Goal: Book appointment/travel/reservation

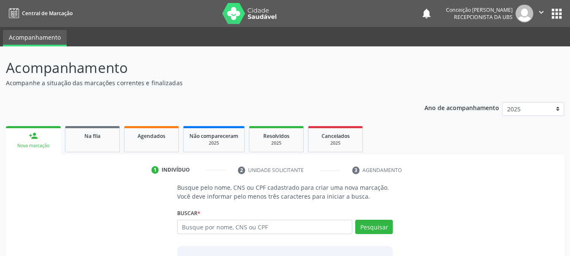
click at [292, 229] on input "text" at bounding box center [264, 227] width 175 height 14
click at [288, 230] on input "text" at bounding box center [264, 227] width 175 height 14
type input "[PERSON_NAME]"
click at [368, 227] on button "Pesquisar" at bounding box center [374, 227] width 38 height 14
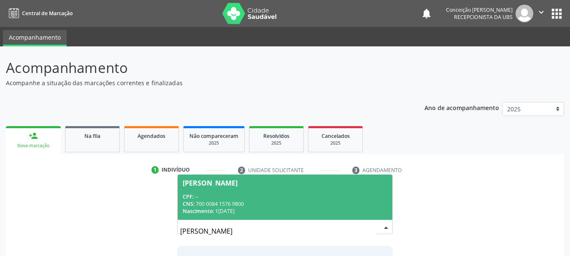
click at [288, 202] on div "CNS: 700 0084 1576 9800" at bounding box center [285, 203] width 205 height 7
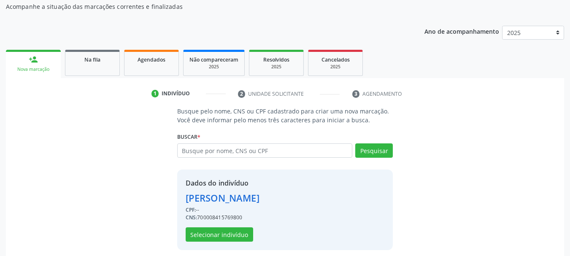
scroll to position [82, 0]
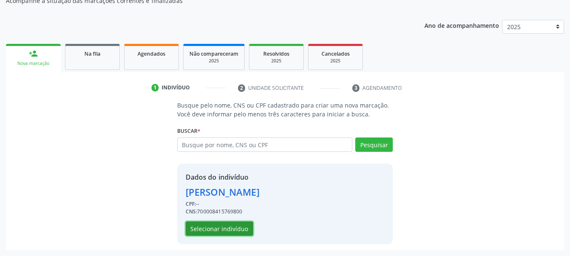
click at [237, 226] on button "Selecionar indivíduo" at bounding box center [219, 228] width 67 height 14
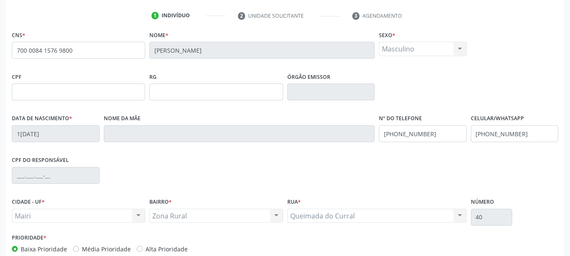
scroll to position [201, 0]
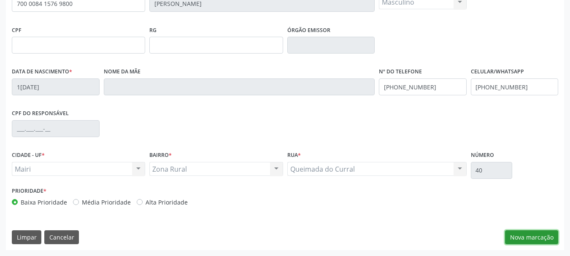
click at [539, 238] on button "Nova marcação" at bounding box center [531, 237] width 53 height 14
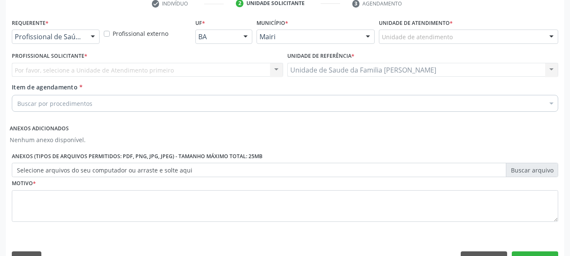
scroll to position [146, 0]
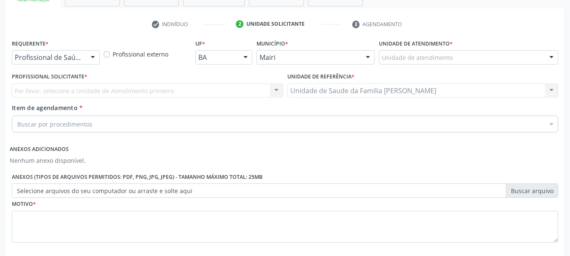
click at [270, 92] on div "Por favor, selecione a Unidade de Atendimento primeiro Nenhum resultado encontr…" at bounding box center [147, 91] width 271 height 14
click at [277, 93] on div "Por favor, selecione a Unidade de Atendimento primeiro Nenhum resultado encontr…" at bounding box center [147, 91] width 271 height 14
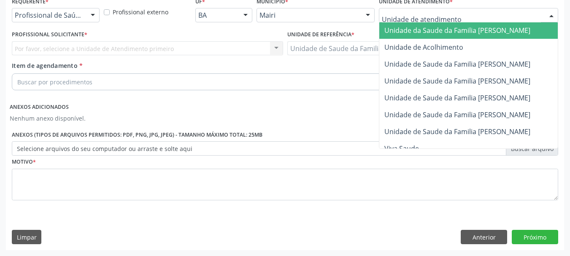
scroll to position [656, 0]
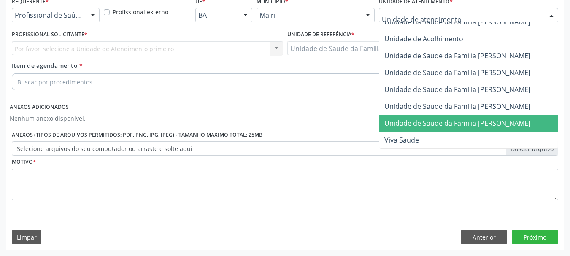
click at [461, 119] on span "Unidade de Saude da Familia [PERSON_NAME]" at bounding box center [457, 123] width 146 height 9
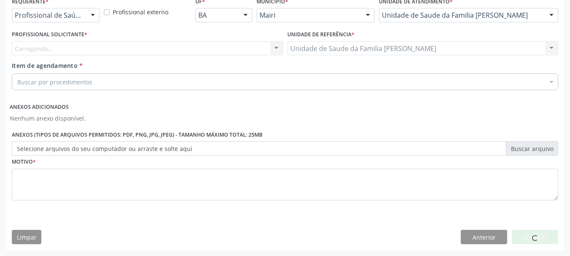
click at [341, 81] on div "Buscar por procedimentos" at bounding box center [285, 81] width 546 height 17
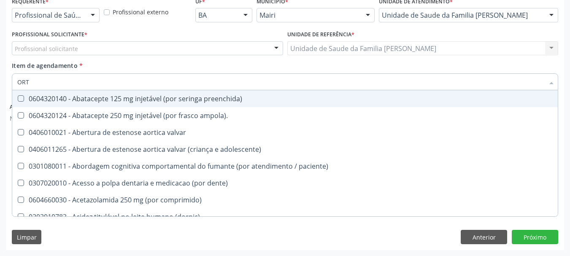
type input "ORTO"
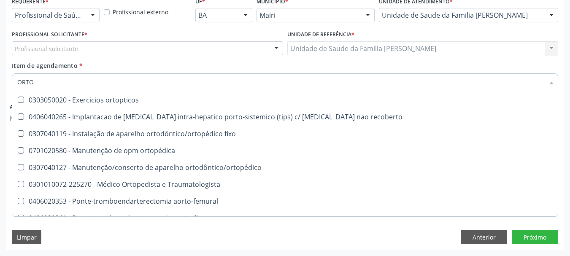
scroll to position [295, 0]
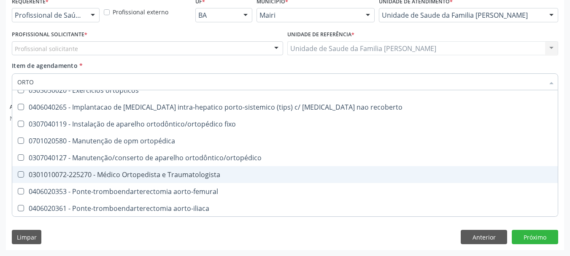
click at [201, 176] on div "0301010072-225270 - Médico Ortopedista e Traumatologista" at bounding box center [284, 174] width 535 height 7
checkbox Traumatologista "true"
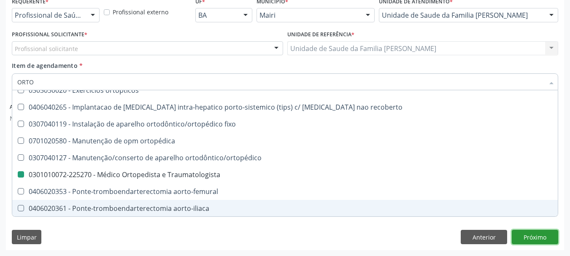
click at [536, 237] on button "Próximo" at bounding box center [535, 237] width 46 height 14
checkbox porto-cava "true"
checkbox Traumatologista "false"
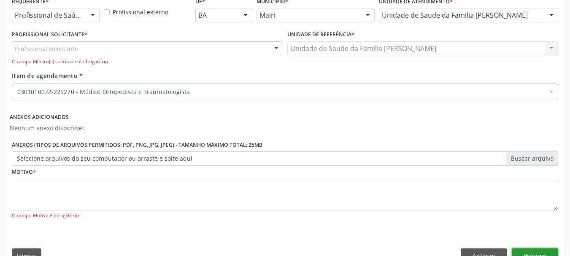
scroll to position [0, 0]
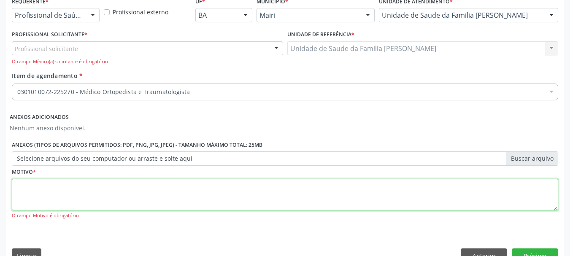
click at [143, 197] on textarea at bounding box center [285, 195] width 546 height 32
type textarea "AVALIAÇAO"
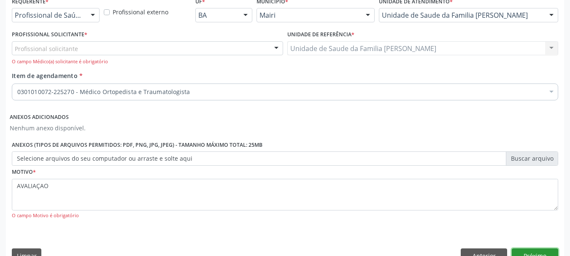
click at [531, 249] on button "Próximo" at bounding box center [535, 255] width 46 height 14
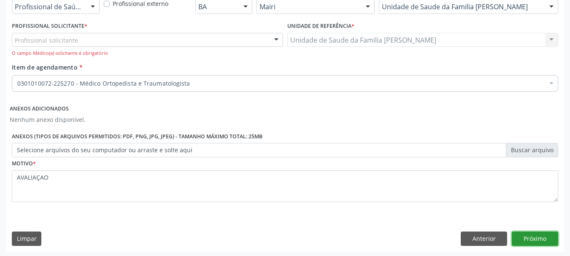
scroll to position [198, 0]
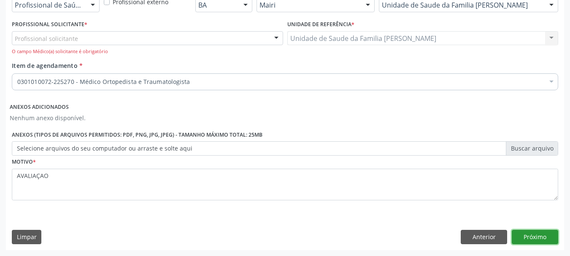
click at [533, 238] on button "Próximo" at bounding box center [535, 237] width 46 height 14
click at [280, 37] on div at bounding box center [276, 39] width 13 height 14
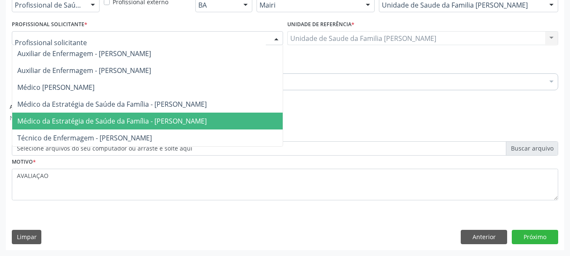
click at [173, 120] on span "Médico da Estratégia de Saúde da Família - [PERSON_NAME]" at bounding box center [111, 120] width 189 height 9
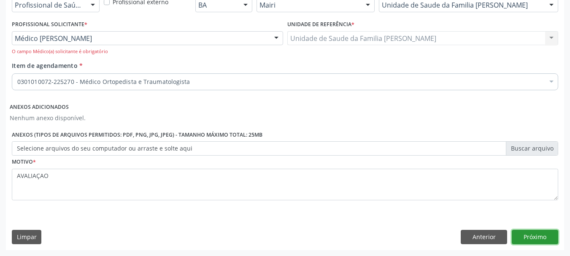
click at [531, 238] on button "Próximo" at bounding box center [535, 237] width 46 height 14
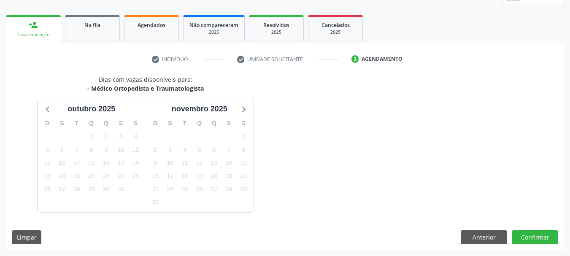
scroll to position [136, 0]
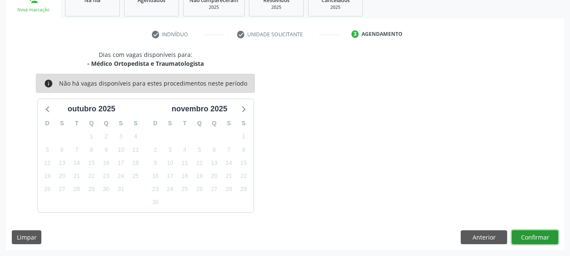
click at [532, 237] on button "Confirmar" at bounding box center [535, 237] width 46 height 14
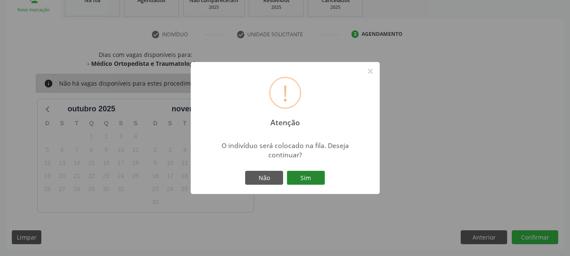
click at [302, 178] on button "Sim" at bounding box center [306, 178] width 38 height 14
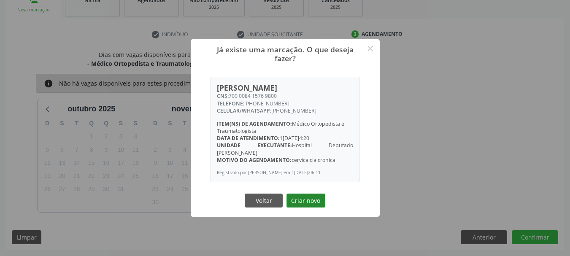
click at [310, 200] on button "Criar novo" at bounding box center [305, 201] width 39 height 14
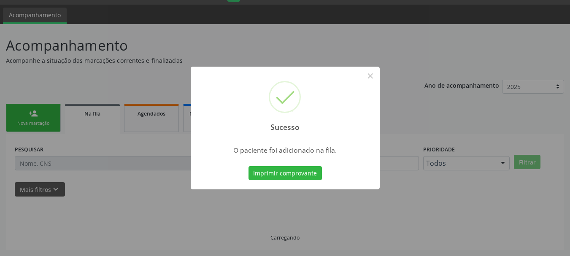
scroll to position [22, 0]
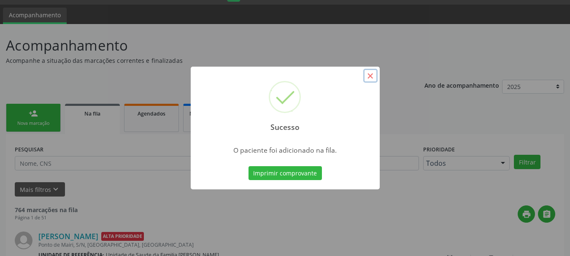
click at [370, 77] on button "×" at bounding box center [370, 76] width 14 height 14
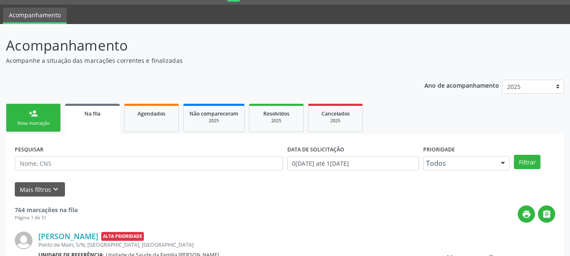
click at [41, 121] on div "Nova marcação" at bounding box center [33, 123] width 42 height 6
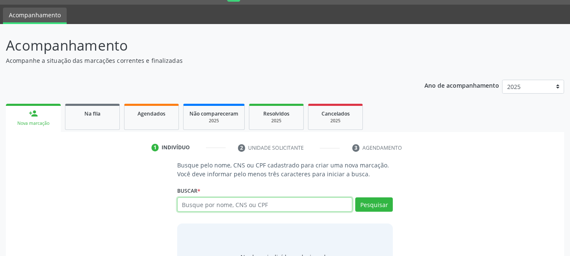
click at [225, 207] on input "text" at bounding box center [264, 204] width 175 height 14
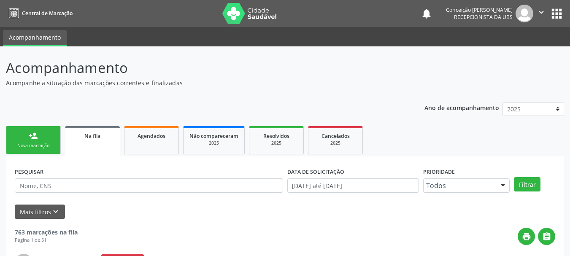
scroll to position [22, 0]
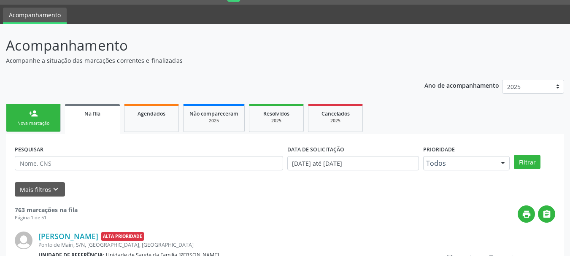
click at [43, 116] on link "person_add Nova marcação" at bounding box center [33, 118] width 55 height 28
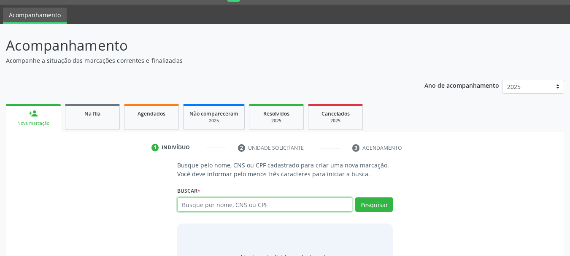
click at [249, 205] on input "text" at bounding box center [264, 204] width 175 height 14
type input "[PERSON_NAME]"
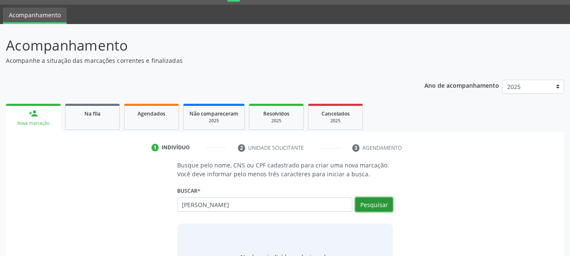
click at [375, 202] on button "Pesquisar" at bounding box center [374, 204] width 38 height 14
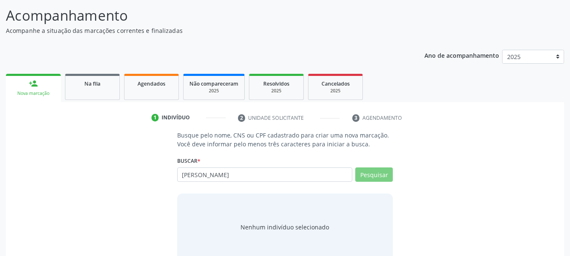
scroll to position [69, 0]
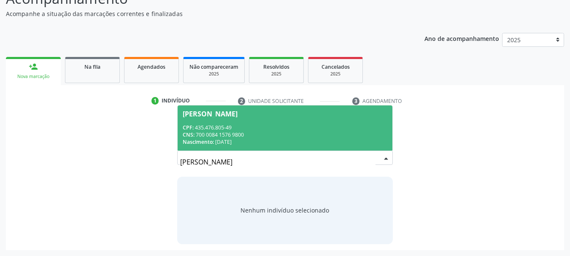
click at [318, 128] on div "CPF: 435.476.805-49" at bounding box center [285, 127] width 205 height 7
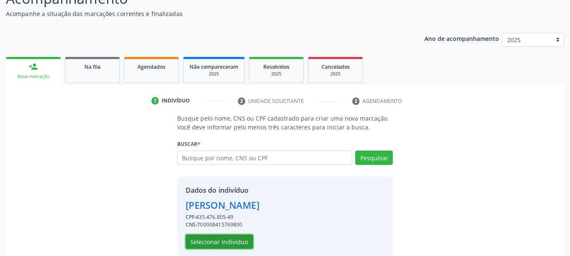
click at [236, 242] on button "Selecionar indivíduo" at bounding box center [219, 242] width 67 height 14
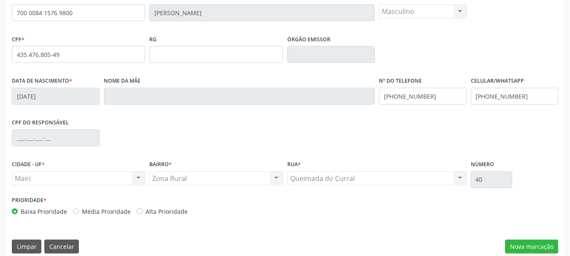
scroll to position [201, 0]
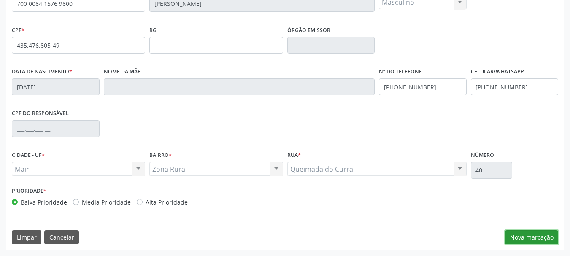
click at [510, 235] on button "Nova marcação" at bounding box center [531, 237] width 53 height 14
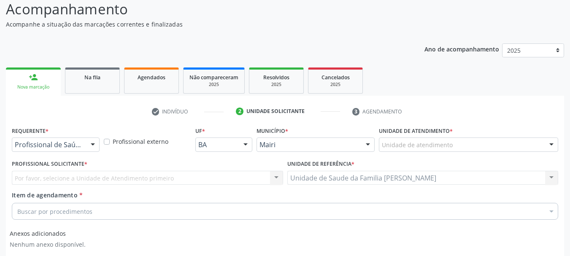
scroll to position [101, 0]
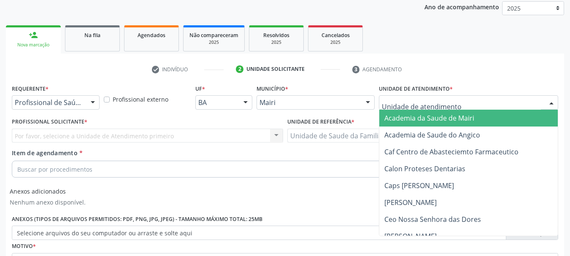
click at [553, 103] on div at bounding box center [551, 103] width 13 height 14
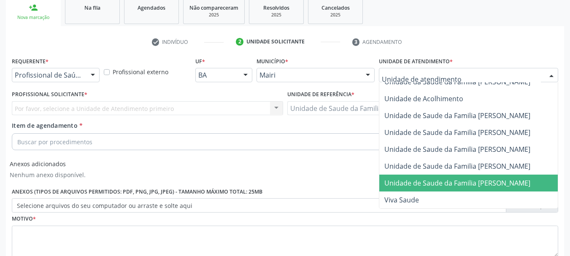
scroll to position [143, 0]
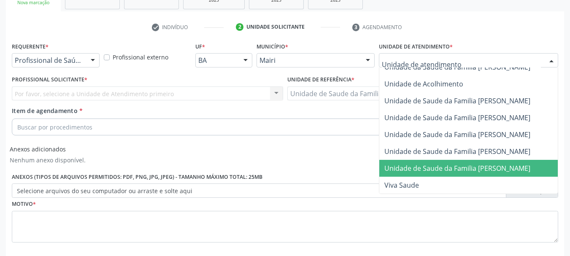
click at [529, 165] on span "Unidade de Saude da Familia [PERSON_NAME]" at bounding box center [457, 168] width 146 height 9
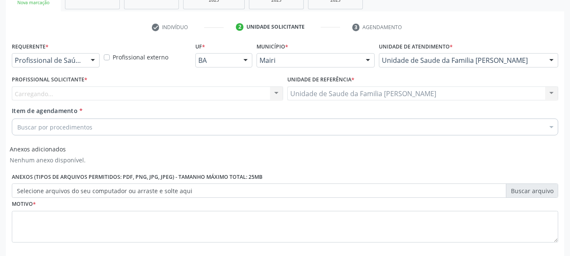
click at [270, 93] on div "Carregando... Nenhum resultado encontrado para: " " Não há nenhuma opção para s…" at bounding box center [147, 93] width 271 height 14
click at [273, 95] on div at bounding box center [276, 94] width 13 height 14
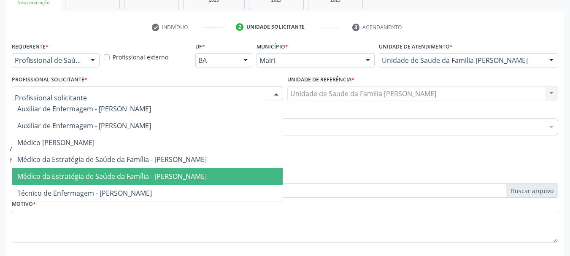
click at [207, 180] on span "Médico da Estratégia de Saúde da Família - [PERSON_NAME]" at bounding box center [111, 176] width 189 height 9
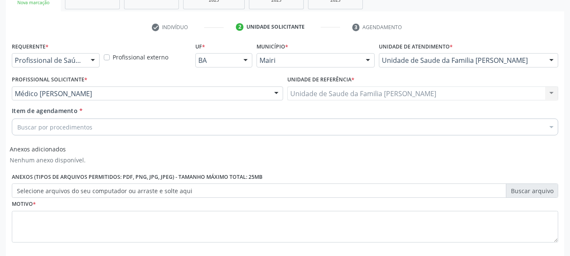
click at [183, 127] on div "Buscar por procedimentos" at bounding box center [285, 127] width 546 height 17
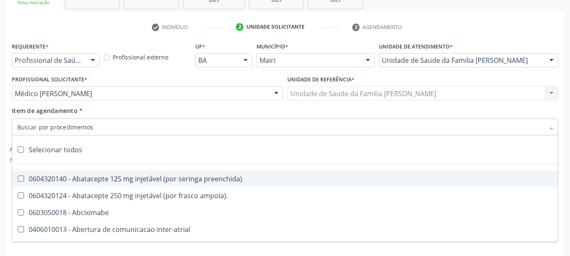
type input "#"
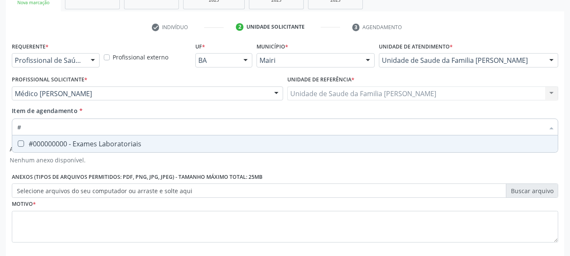
click at [184, 147] on div "#000000000 - Exames Laboratoriais" at bounding box center [284, 143] width 535 height 7
checkbox Laboratoriais "true"
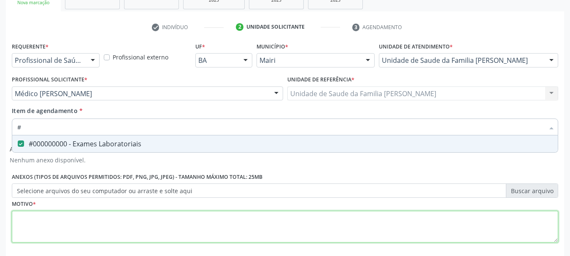
click at [213, 222] on div "Requerente * Profissional de Saúde Profissional de Saúde Paciente Nenhum result…" at bounding box center [285, 147] width 546 height 214
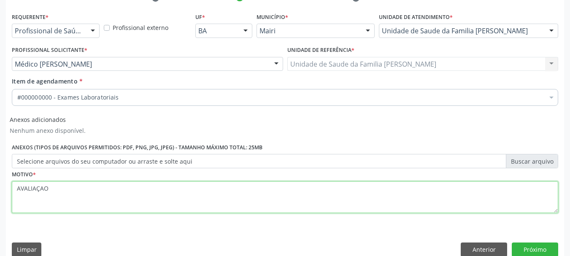
scroll to position [185, 0]
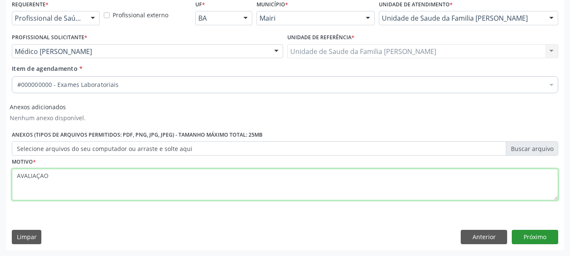
type textarea "AVALIAÇAO"
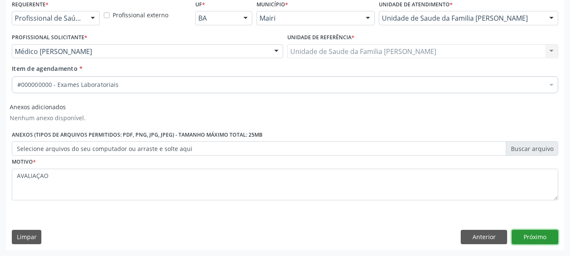
click at [535, 240] on button "Próximo" at bounding box center [535, 237] width 46 height 14
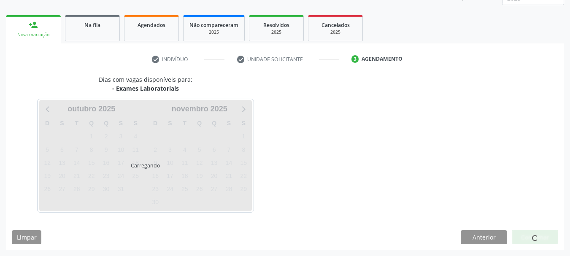
scroll to position [136, 0]
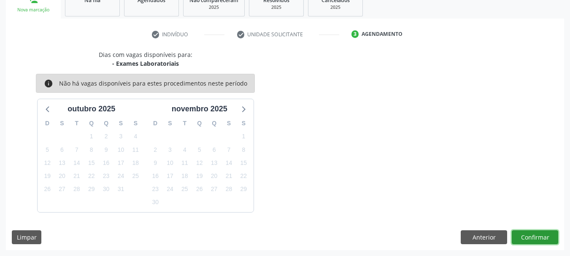
click at [526, 238] on button "Confirmar" at bounding box center [535, 237] width 46 height 14
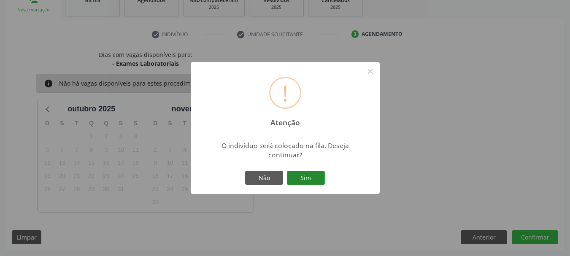
click at [305, 177] on button "Sim" at bounding box center [306, 178] width 38 height 14
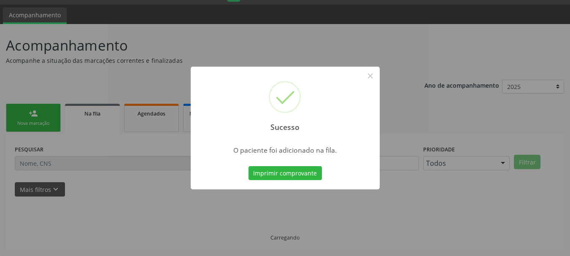
scroll to position [22, 0]
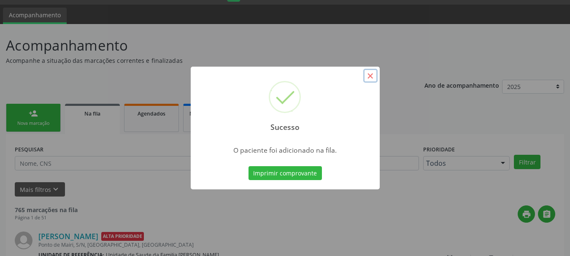
click at [373, 73] on button "×" at bounding box center [370, 76] width 14 height 14
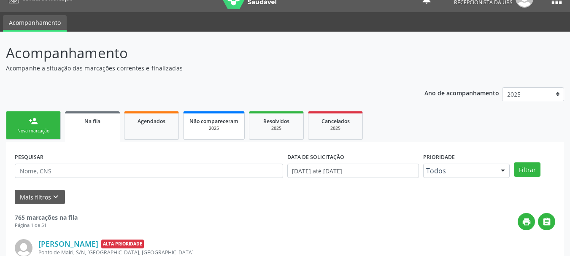
scroll to position [0, 0]
